Goal: Task Accomplishment & Management: Use online tool/utility

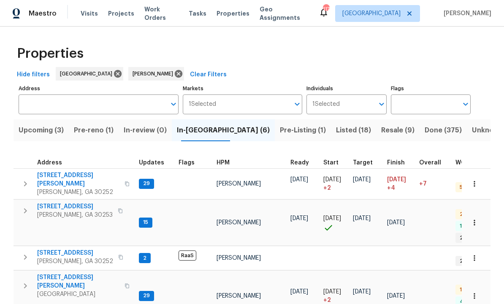
scroll to position [7, 0]
click at [59, 273] on span "[STREET_ADDRESS][PERSON_NAME]" at bounding box center [78, 281] width 82 height 17
click at [71, 173] on span "[STREET_ADDRESS][PERSON_NAME]" at bounding box center [78, 179] width 82 height 17
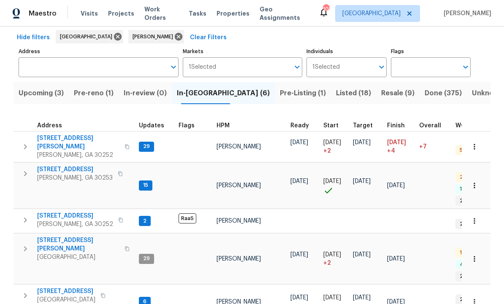
scroll to position [35, 0]
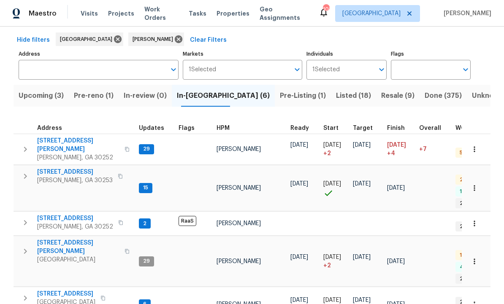
click at [87, 214] on span "[STREET_ADDRESS]" at bounding box center [75, 218] width 76 height 8
click at [85, 214] on span "[STREET_ADDRESS]" at bounding box center [75, 218] width 76 height 8
click at [22, 218] on icon "button" at bounding box center [25, 223] width 10 height 10
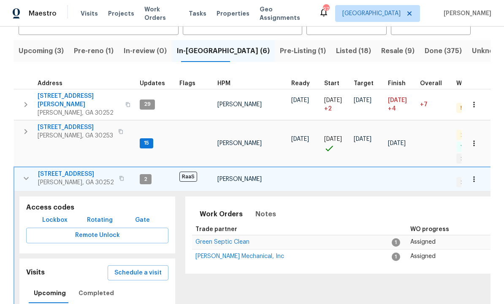
scroll to position [82, 0]
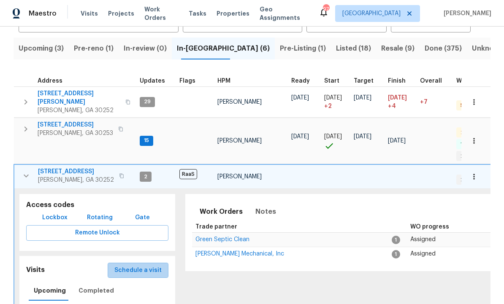
click at [146, 265] on span "Schedule a visit" at bounding box center [137, 270] width 47 height 11
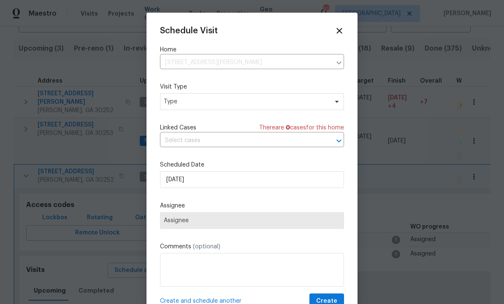
scroll to position [0, 0]
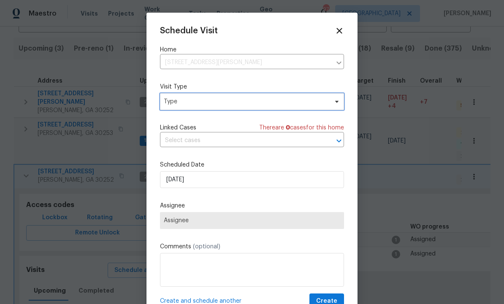
click at [331, 105] on span at bounding box center [335, 101] width 9 height 7
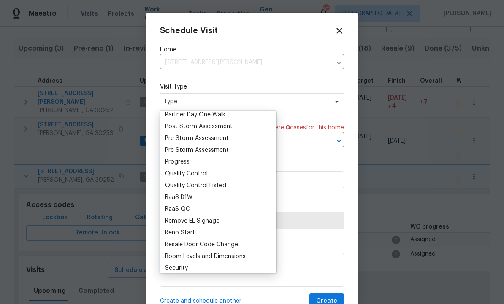
scroll to position [523, 0]
click at [158, 205] on div "Schedule Visit Home [STREET_ADDRESS][PERSON_NAME] ​ Visit Type Type Linked Case…" at bounding box center [251, 160] width 211 height 295
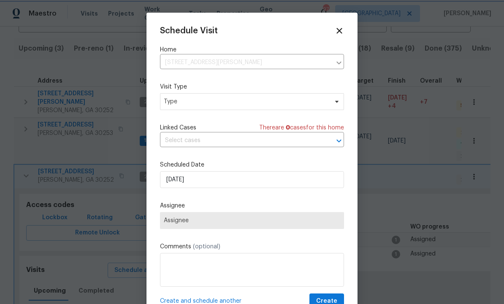
scroll to position [0, 0]
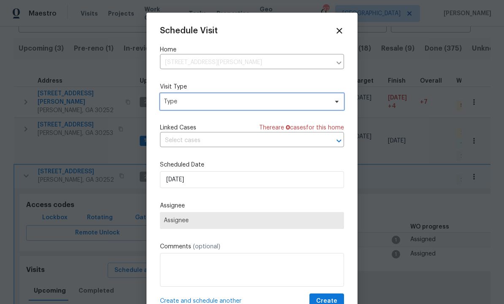
click at [330, 105] on span "Type" at bounding box center [252, 101] width 184 height 17
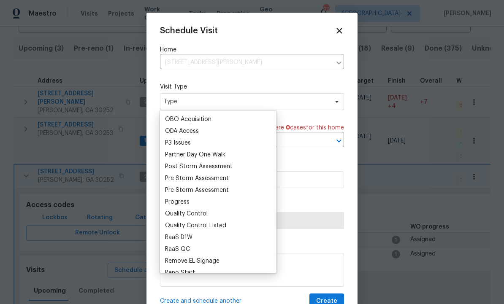
scroll to position [501, 0]
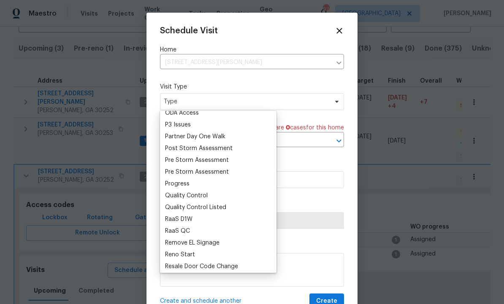
click at [196, 229] on div "RaaS QC" at bounding box center [217, 231] width 111 height 12
click at [207, 235] on div "RaaS QC" at bounding box center [217, 231] width 111 height 12
click at [204, 233] on div "RaaS QC" at bounding box center [217, 231] width 111 height 12
click at [204, 230] on div "RaaS QC" at bounding box center [217, 231] width 111 height 12
click at [183, 230] on div "RaaS QC" at bounding box center [177, 231] width 25 height 8
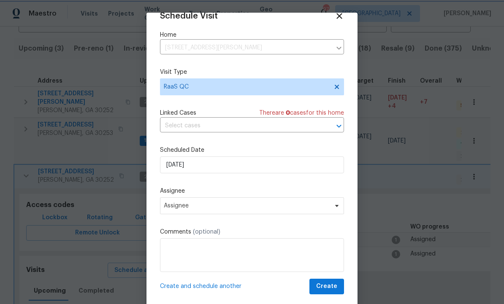
scroll to position [16, 0]
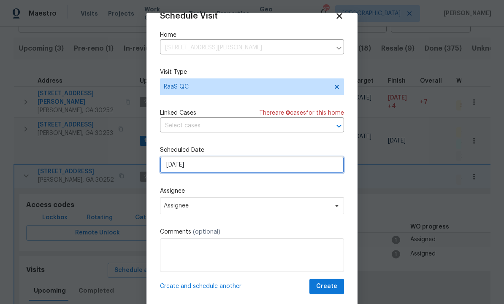
click at [224, 167] on input "[DATE]" at bounding box center [252, 164] width 184 height 17
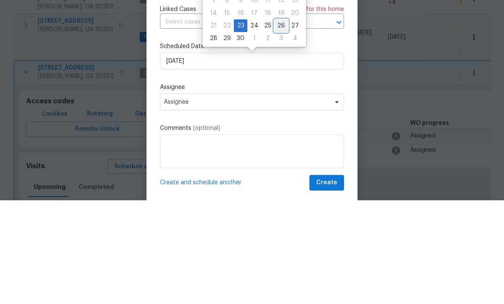
click at [279, 124] on div "26" at bounding box center [280, 130] width 13 height 12
type input "[DATE]"
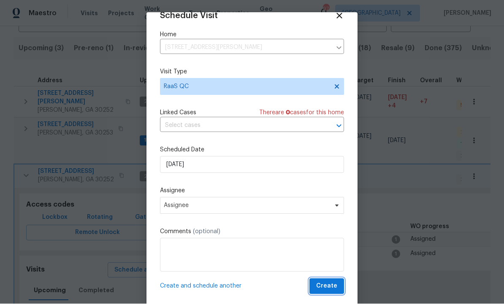
click at [334, 283] on span "Create" at bounding box center [326, 286] width 21 height 11
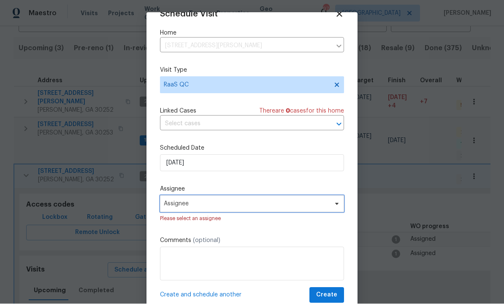
click at [329, 209] on span "Assignee" at bounding box center [252, 204] width 184 height 17
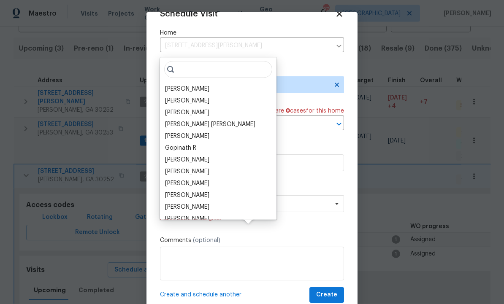
click at [213, 83] on div "[PERSON_NAME]" at bounding box center [217, 89] width 111 height 12
click at [490, 80] on div at bounding box center [252, 152] width 504 height 304
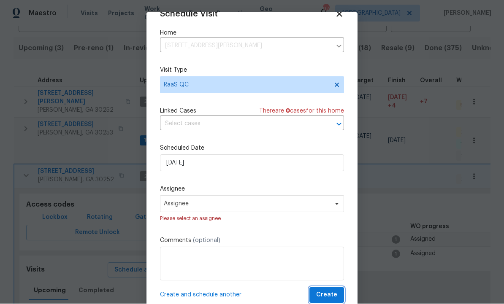
click at [333, 289] on button "Create" at bounding box center [326, 296] width 35 height 16
click at [332, 288] on div "Schedule Visit Home [STREET_ADDRESS][PERSON_NAME] ​ Visit Type RaaS QC Linked C…" at bounding box center [252, 157] width 184 height 294
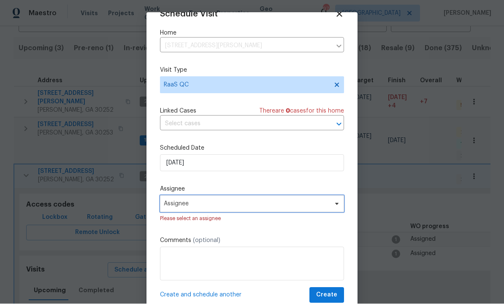
click at [334, 202] on icon at bounding box center [336, 204] width 7 height 7
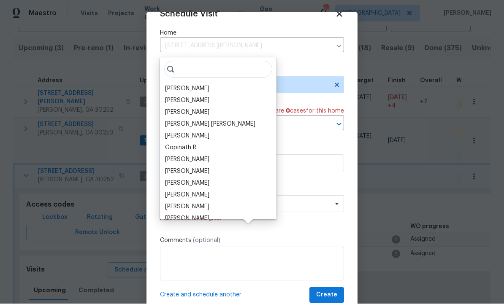
click at [213, 83] on div "[PERSON_NAME]" at bounding box center [217, 89] width 111 height 12
click at [216, 83] on div "[PERSON_NAME]" at bounding box center [217, 89] width 111 height 12
click at [186, 85] on div "[PERSON_NAME]" at bounding box center [187, 89] width 44 height 8
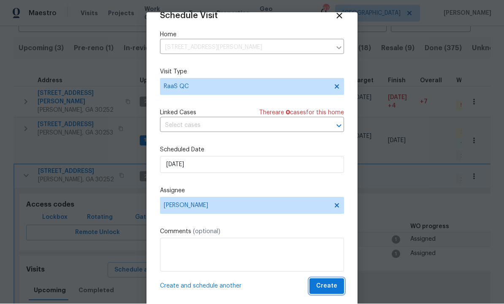
click at [334, 281] on button "Create" at bounding box center [326, 287] width 35 height 16
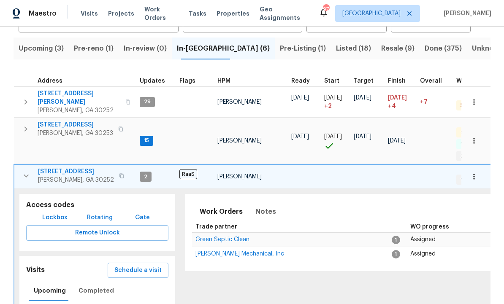
scroll to position [0, 0]
click at [323, 164] on td at bounding box center [336, 176] width 30 height 24
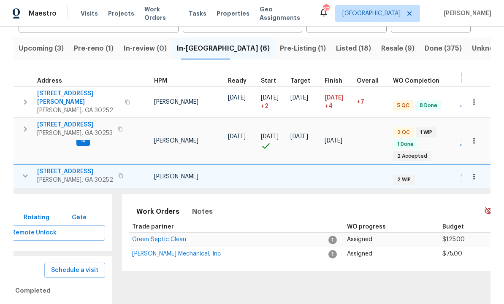
scroll to position [0, 64]
click at [43, 56] on button "Upcoming (3)" at bounding box center [40, 49] width 55 height 22
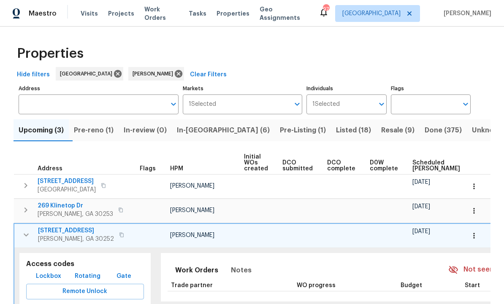
click at [33, 234] on button "button" at bounding box center [26, 234] width 17 height 17
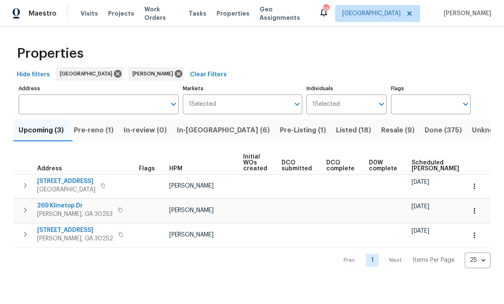
click at [108, 124] on button "Pre-reno (1)" at bounding box center [94, 130] width 50 height 22
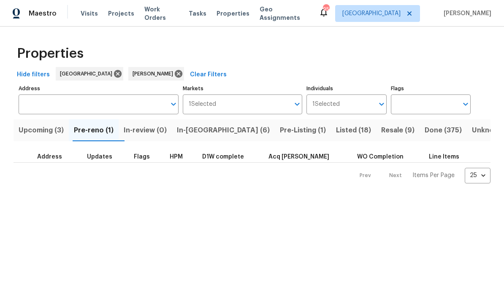
click at [210, 132] on span "In-[GEOGRAPHIC_DATA] (6)" at bounding box center [223, 130] width 93 height 12
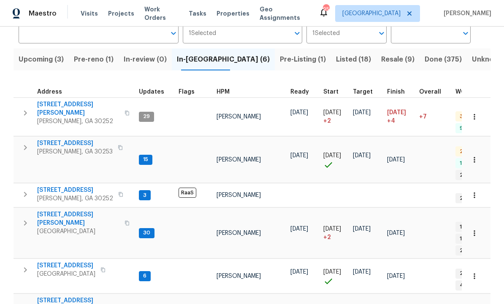
scroll to position [70, 0]
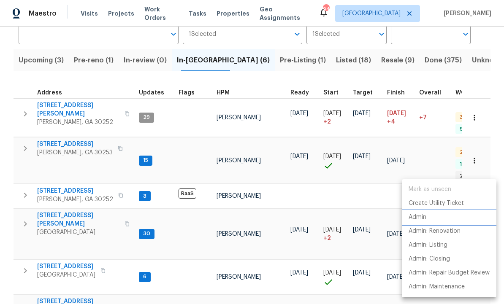
click at [428, 215] on li "Admin" at bounding box center [449, 217] width 94 height 14
click at [28, 283] on div at bounding box center [252, 152] width 504 height 304
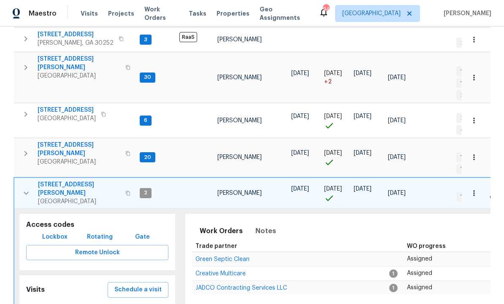
scroll to position [226, 0]
click at [59, 232] on span "Lockbox" at bounding box center [54, 237] width 25 height 11
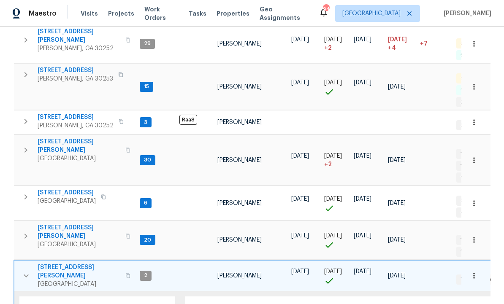
scroll to position [146, 0]
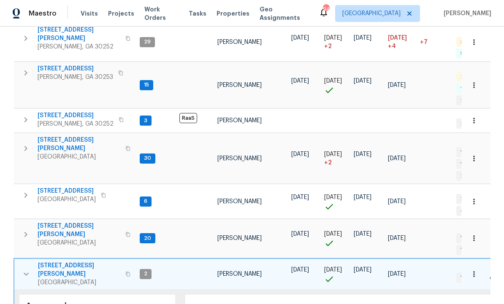
click at [71, 262] on span "[STREET_ADDRESS][PERSON_NAME]" at bounding box center [79, 270] width 82 height 17
